Goal: Task Accomplishment & Management: Use online tool/utility

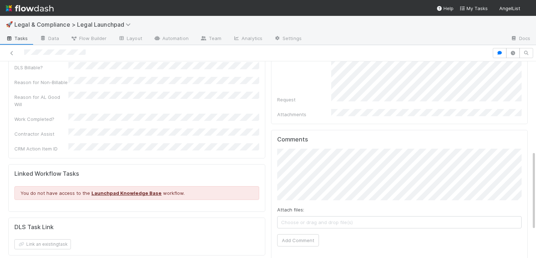
scroll to position [223, 0]
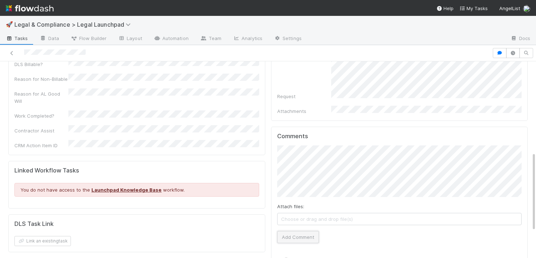
click at [308, 231] on button "Add Comment" at bounding box center [298, 237] width 42 height 12
click at [17, 35] on span "Tasks" at bounding box center [17, 38] width 22 height 7
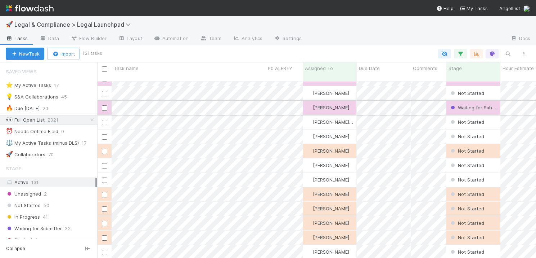
scroll to position [55, 0]
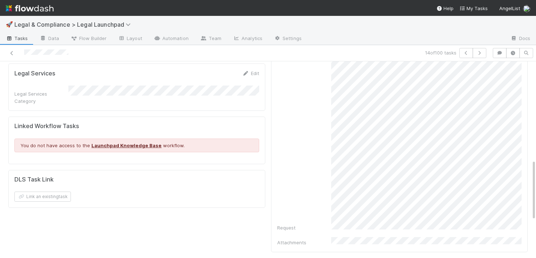
scroll to position [320, 0]
